Goal: Information Seeking & Learning: Learn about a topic

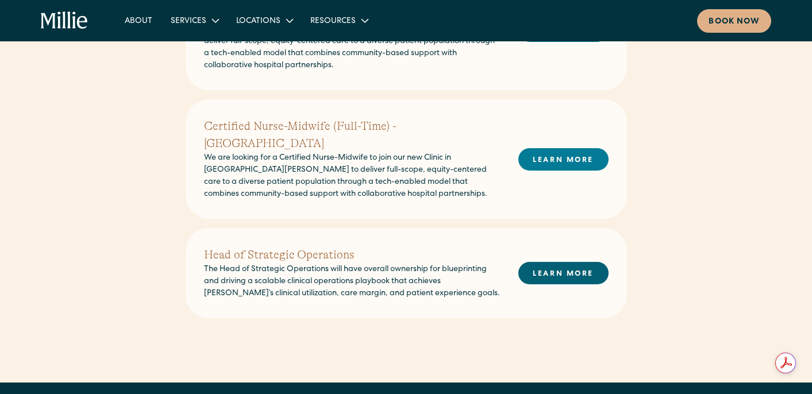
click at [549, 262] on link "LEARN MORE" at bounding box center [563, 273] width 90 height 22
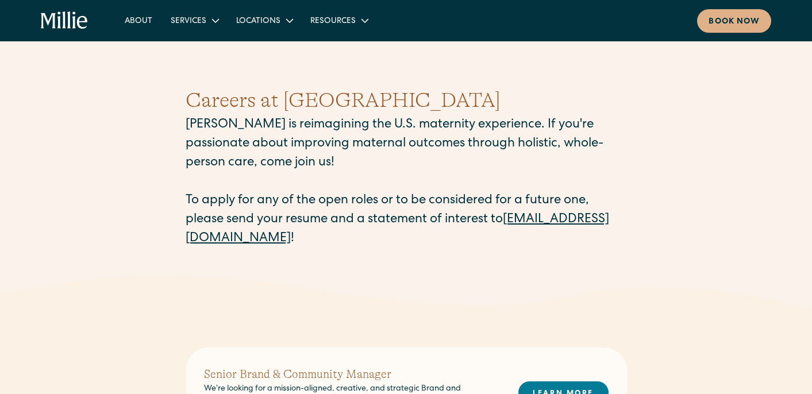
click at [76, 26] on icon "home" at bounding box center [65, 20] width 48 height 18
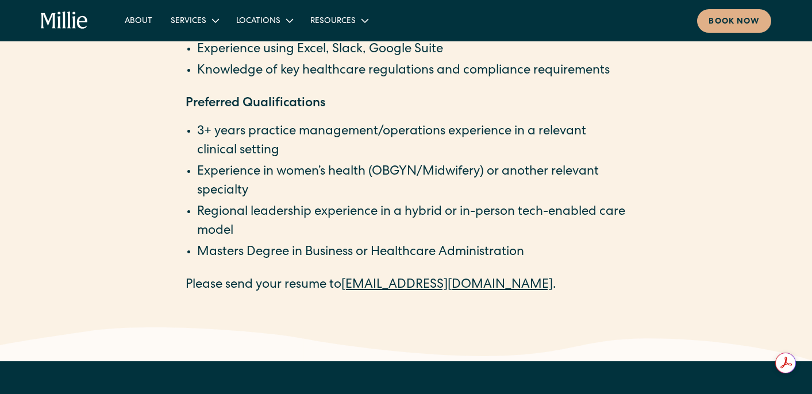
scroll to position [2033, 0]
